Goal: Information Seeking & Learning: Learn about a topic

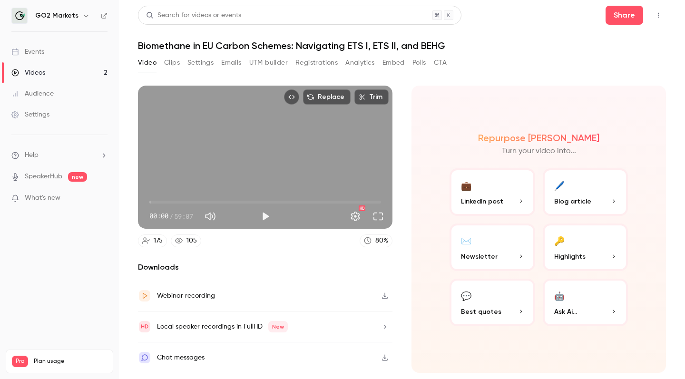
click at [67, 301] on nav "GO2 Markets Events Videos 2 Audience Settings Help SpeakerHub new What's new Pr…" at bounding box center [59, 189] width 119 height 379
click at [418, 67] on button "Polls" at bounding box center [420, 62] width 14 height 15
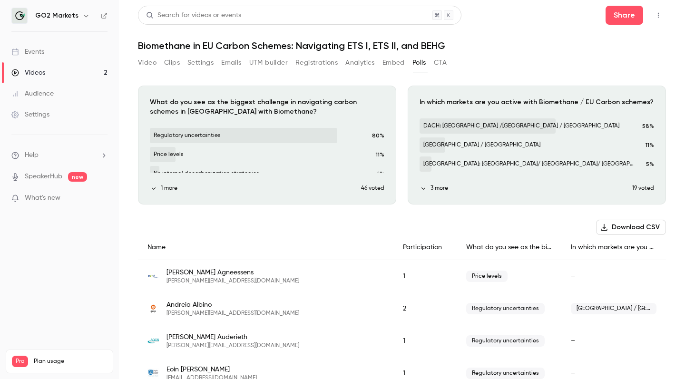
click at [440, 60] on button "CTA" at bounding box center [440, 62] width 13 height 15
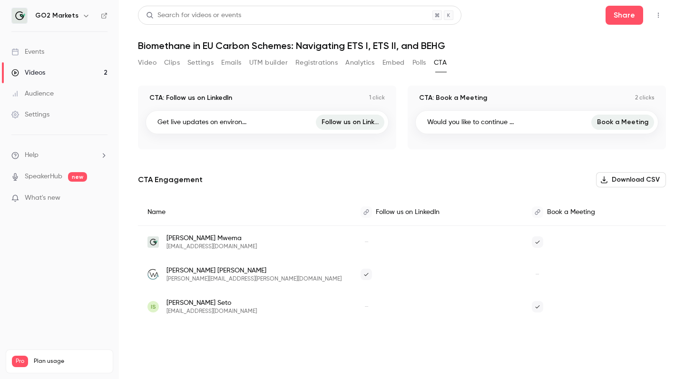
click at [413, 64] on button "Polls" at bounding box center [420, 62] width 14 height 15
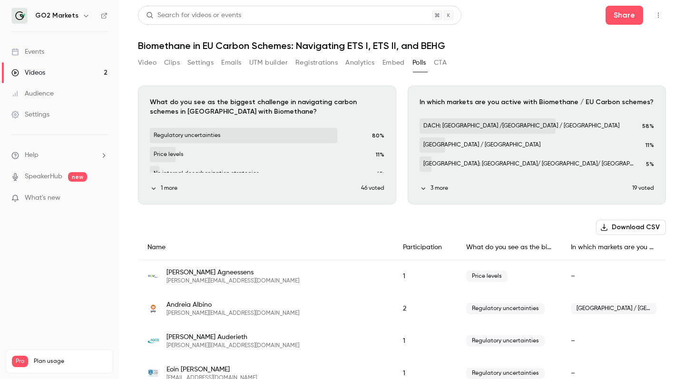
click at [439, 63] on button "CTA" at bounding box center [440, 62] width 13 height 15
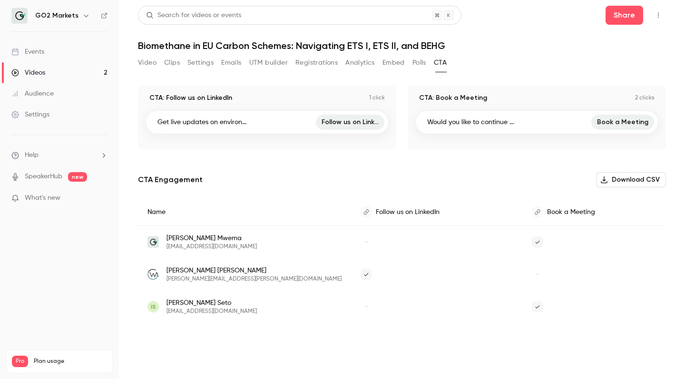
click at [195, 304] on span "Isaac Seto" at bounding box center [212, 303] width 90 height 10
click at [417, 60] on button "Polls" at bounding box center [420, 62] width 14 height 15
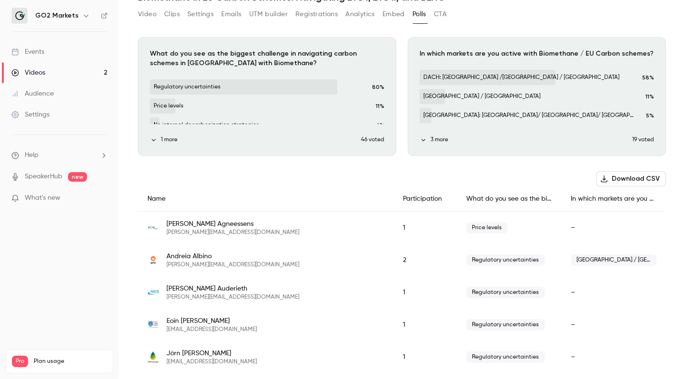
scroll to position [56, 0]
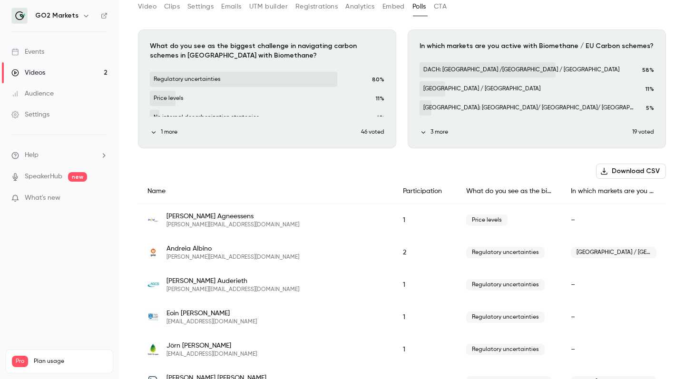
click at [387, 6] on button "Embed" at bounding box center [394, 6] width 22 height 15
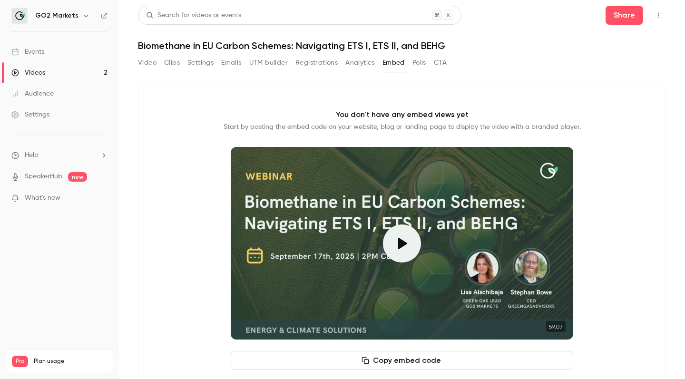
click at [354, 63] on button "Analytics" at bounding box center [360, 62] width 30 height 15
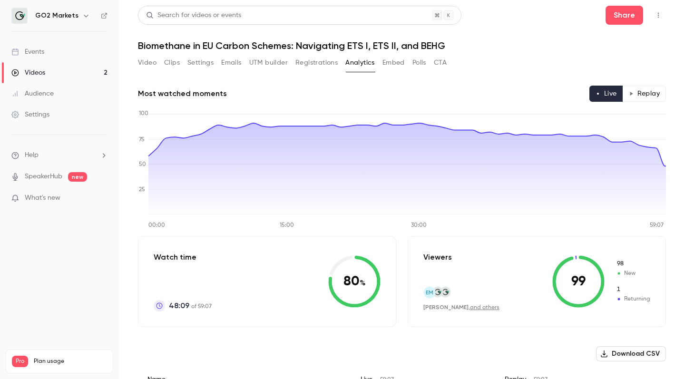
click at [399, 63] on button "Embed" at bounding box center [394, 62] width 22 height 15
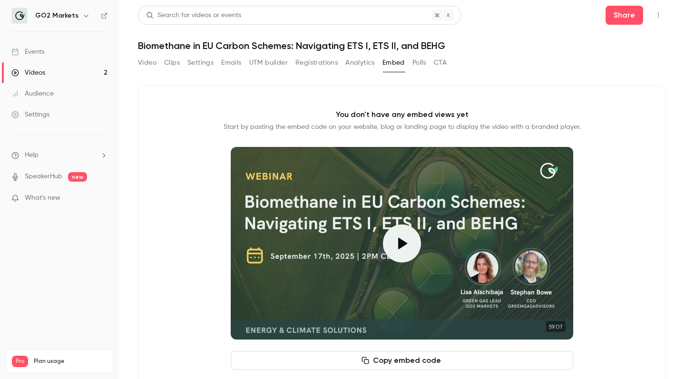
click at [93, 75] on link "Videos 2" at bounding box center [59, 72] width 119 height 21
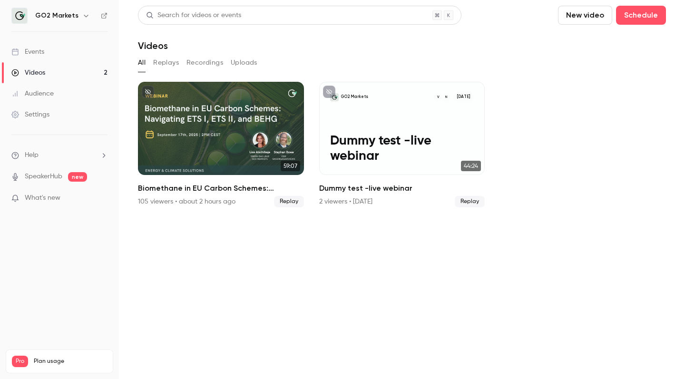
click at [40, 68] on link "Videos 2" at bounding box center [59, 72] width 119 height 21
click at [33, 71] on div "Videos" at bounding box center [28, 73] width 34 height 10
click at [46, 91] on div "Audience" at bounding box center [32, 94] width 42 height 10
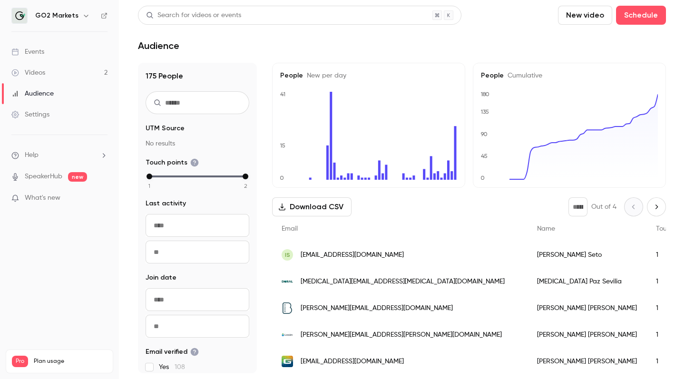
click at [50, 77] on link "Videos 2" at bounding box center [59, 72] width 119 height 21
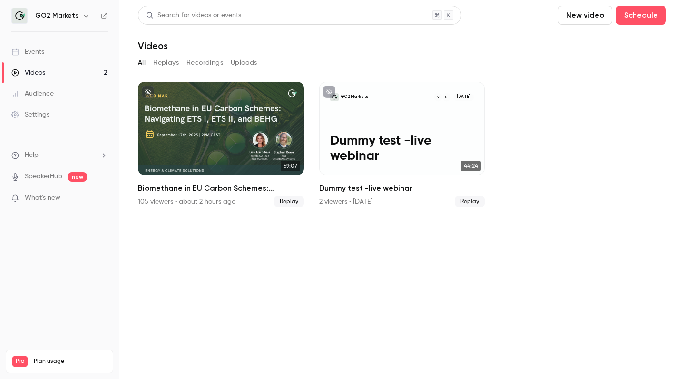
click at [53, 96] on div "Audience" at bounding box center [32, 94] width 42 height 10
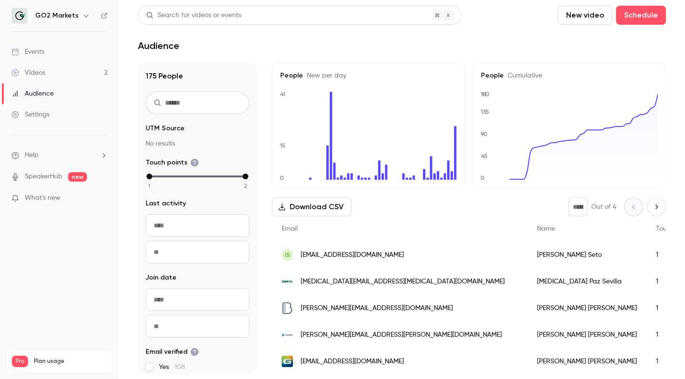
click at [36, 70] on div "Videos" at bounding box center [28, 73] width 34 height 10
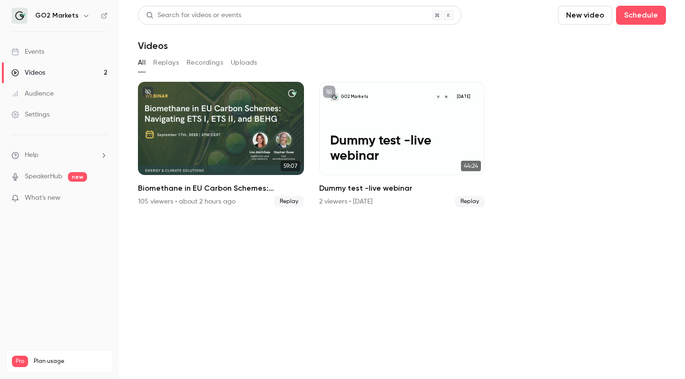
click at [162, 59] on button "Replays" at bounding box center [166, 62] width 26 height 15
click at [203, 59] on button "Recordings" at bounding box center [205, 62] width 37 height 15
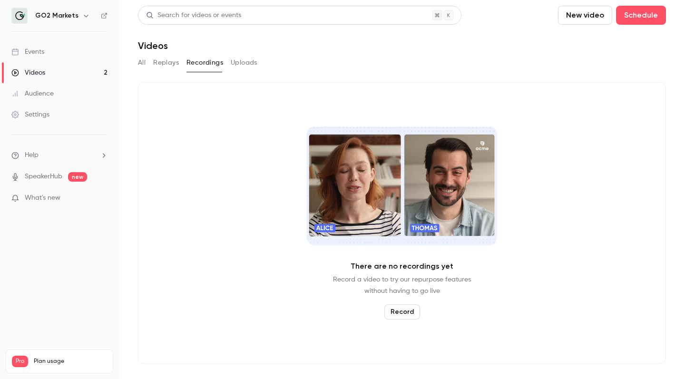
click at [239, 59] on button "Uploads" at bounding box center [244, 62] width 27 height 15
click at [142, 62] on button "All" at bounding box center [142, 62] width 8 height 15
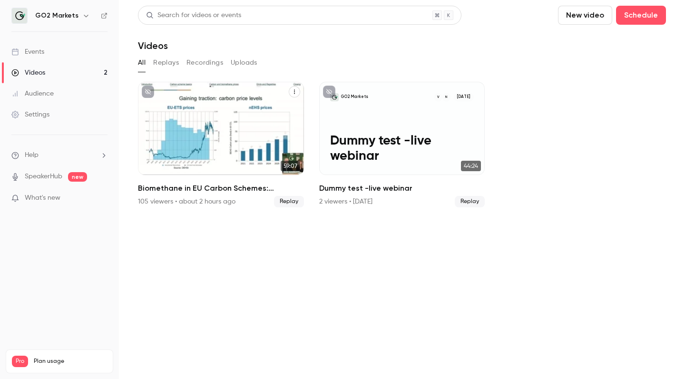
click at [225, 190] on h2 "Biomethane in EU Carbon Schemes: Navigating ETS I, ETS II, and BEHG" at bounding box center [221, 188] width 166 height 11
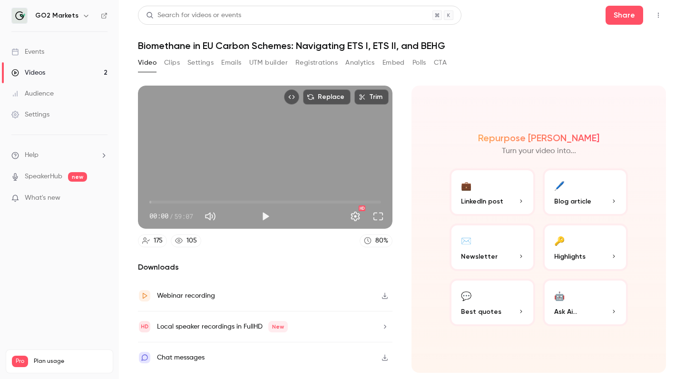
click at [169, 61] on button "Clips" at bounding box center [172, 62] width 16 height 15
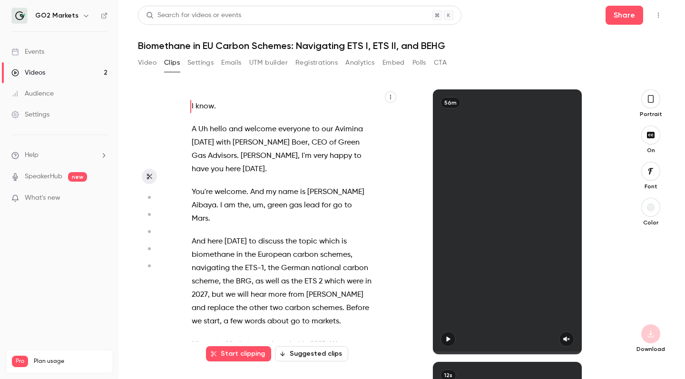
click at [481, 46] on h1 "Biomethane in EU Carbon Schemes: Navigating ETS I, ETS II, and BEHG" at bounding box center [402, 45] width 528 height 11
click at [200, 65] on button "Settings" at bounding box center [200, 62] width 26 height 15
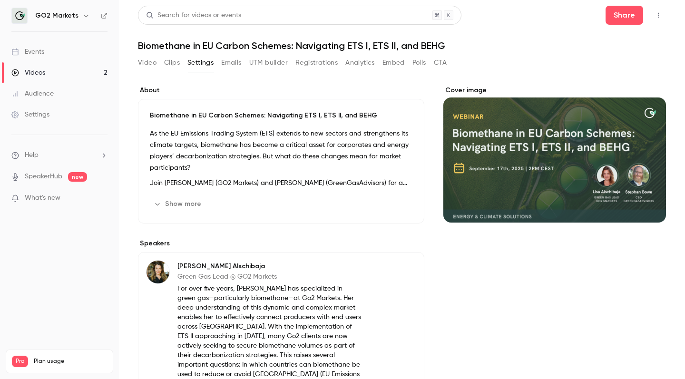
click at [233, 62] on button "Emails" at bounding box center [231, 62] width 20 height 15
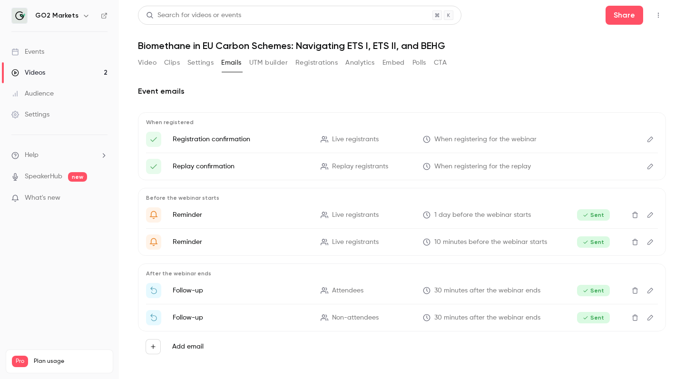
click at [262, 60] on button "UTM builder" at bounding box center [268, 62] width 39 height 15
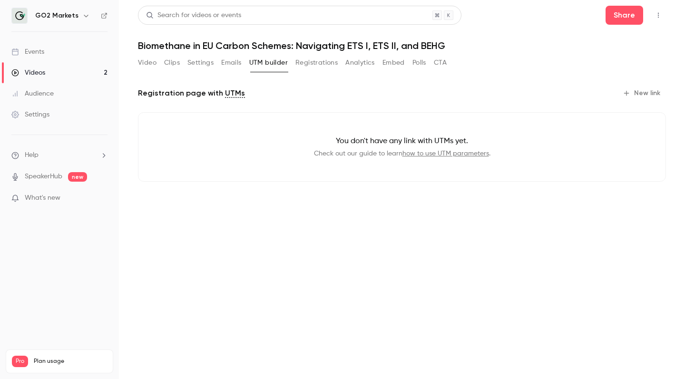
click at [309, 61] on button "Registrations" at bounding box center [316, 62] width 42 height 15
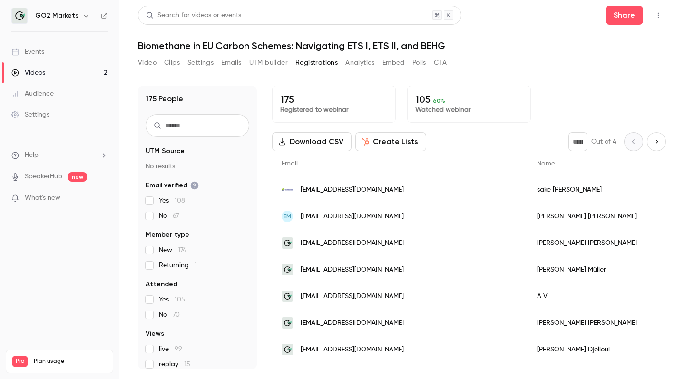
click at [487, 74] on div "Video Clips Settings Emails UTM builder Registrations Analytics Embed Polls CTA" at bounding box center [402, 64] width 528 height 19
click at [581, 70] on div "Video Clips Settings Emails UTM builder Registrations Analytics Embed Polls CTA" at bounding box center [402, 64] width 528 height 19
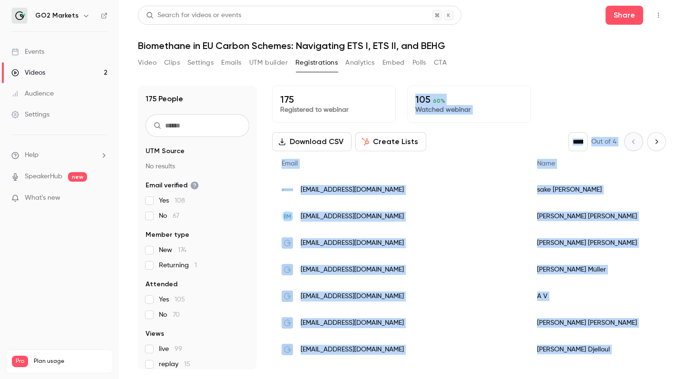
drag, startPoint x: 578, startPoint y: 84, endPoint x: 558, endPoint y: 379, distance: 295.2
click at [558, 379] on main "Search for videos or events Share Biomethane in EU Carbon Schemes: Navigating E…" at bounding box center [402, 189] width 566 height 379
click at [635, 114] on div "175 Registered to webinar 105 60 % Watched webinar" at bounding box center [469, 104] width 394 height 37
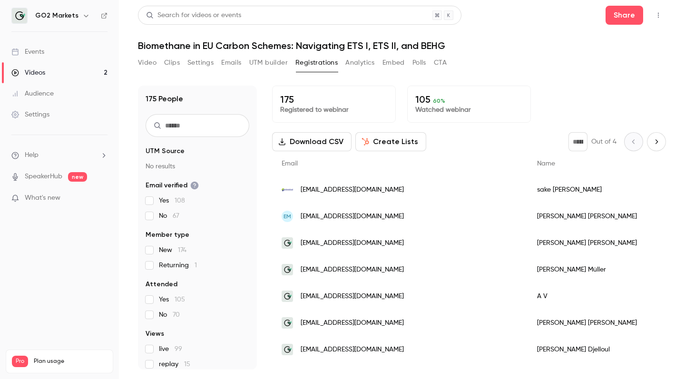
click at [652, 138] on button "Next page" at bounding box center [656, 141] width 19 height 19
type input "*"
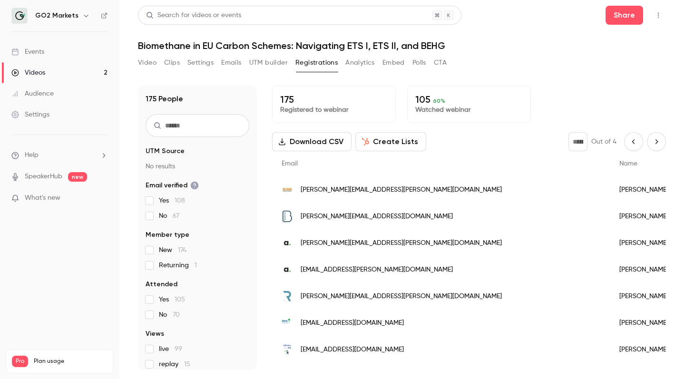
click at [352, 67] on button "Analytics" at bounding box center [360, 62] width 30 height 15
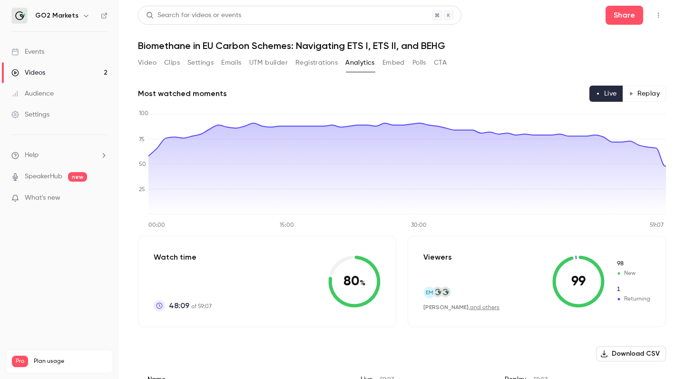
click at [397, 61] on button "Embed" at bounding box center [394, 62] width 22 height 15
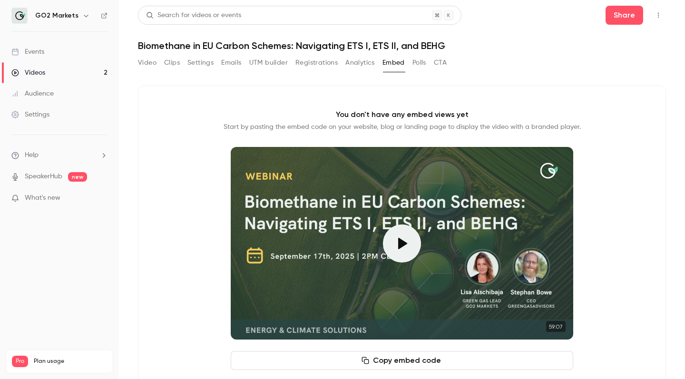
click at [420, 66] on button "Polls" at bounding box center [420, 62] width 14 height 15
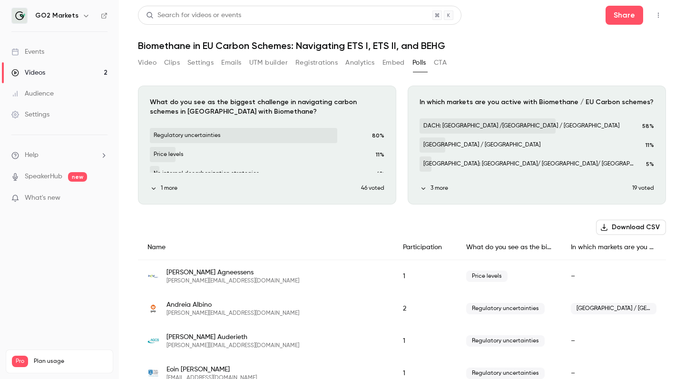
click at [439, 66] on button "CTA" at bounding box center [440, 62] width 13 height 15
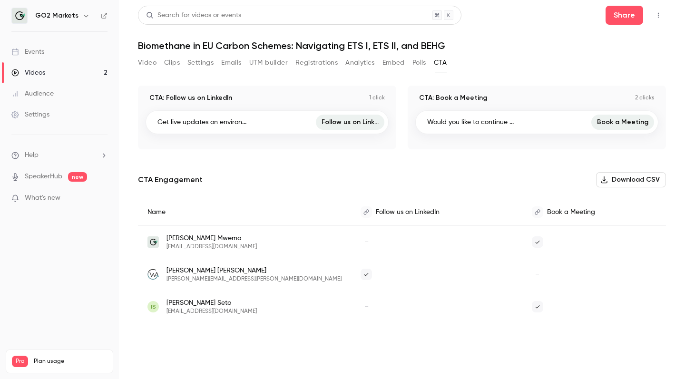
click at [419, 60] on button "Polls" at bounding box center [420, 62] width 14 height 15
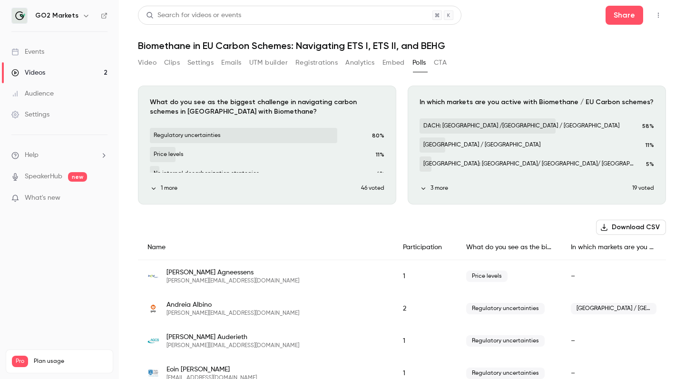
click at [389, 64] on button "Embed" at bounding box center [394, 62] width 22 height 15
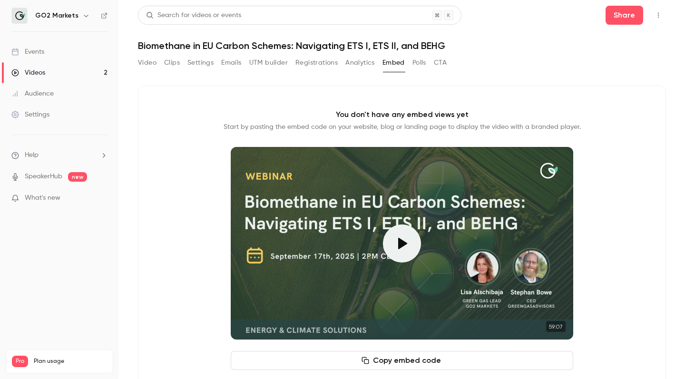
click at [357, 62] on button "Analytics" at bounding box center [360, 62] width 30 height 15
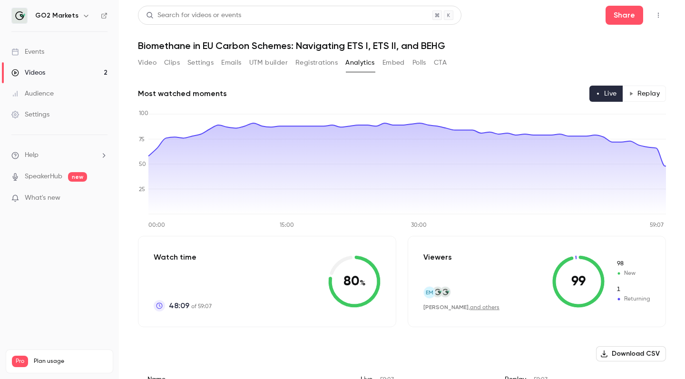
click at [308, 62] on button "Registrations" at bounding box center [316, 62] width 42 height 15
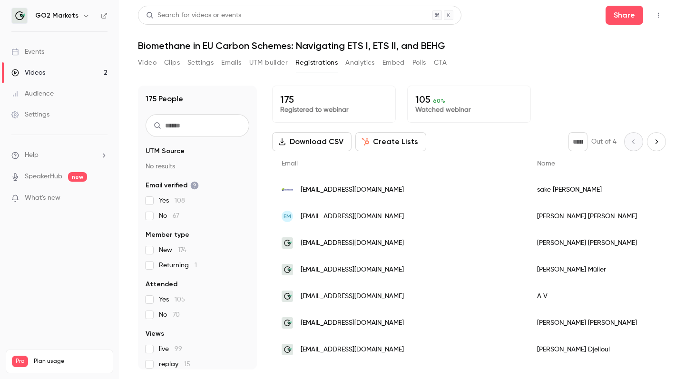
click at [268, 64] on button "UTM builder" at bounding box center [268, 62] width 39 height 15
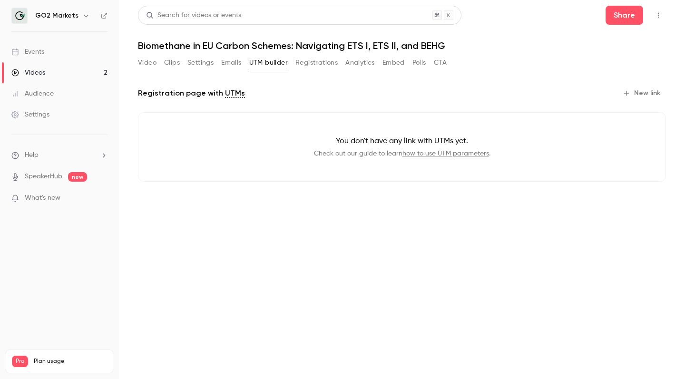
click at [233, 64] on button "Emails" at bounding box center [231, 62] width 20 height 15
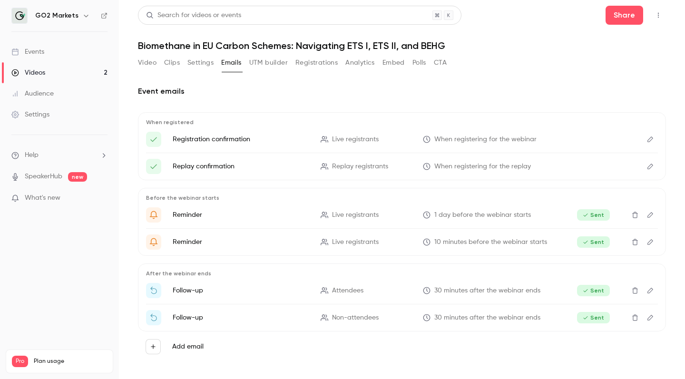
click at [222, 65] on button "Emails" at bounding box center [231, 62] width 20 height 15
click at [199, 62] on button "Settings" at bounding box center [200, 62] width 26 height 15
